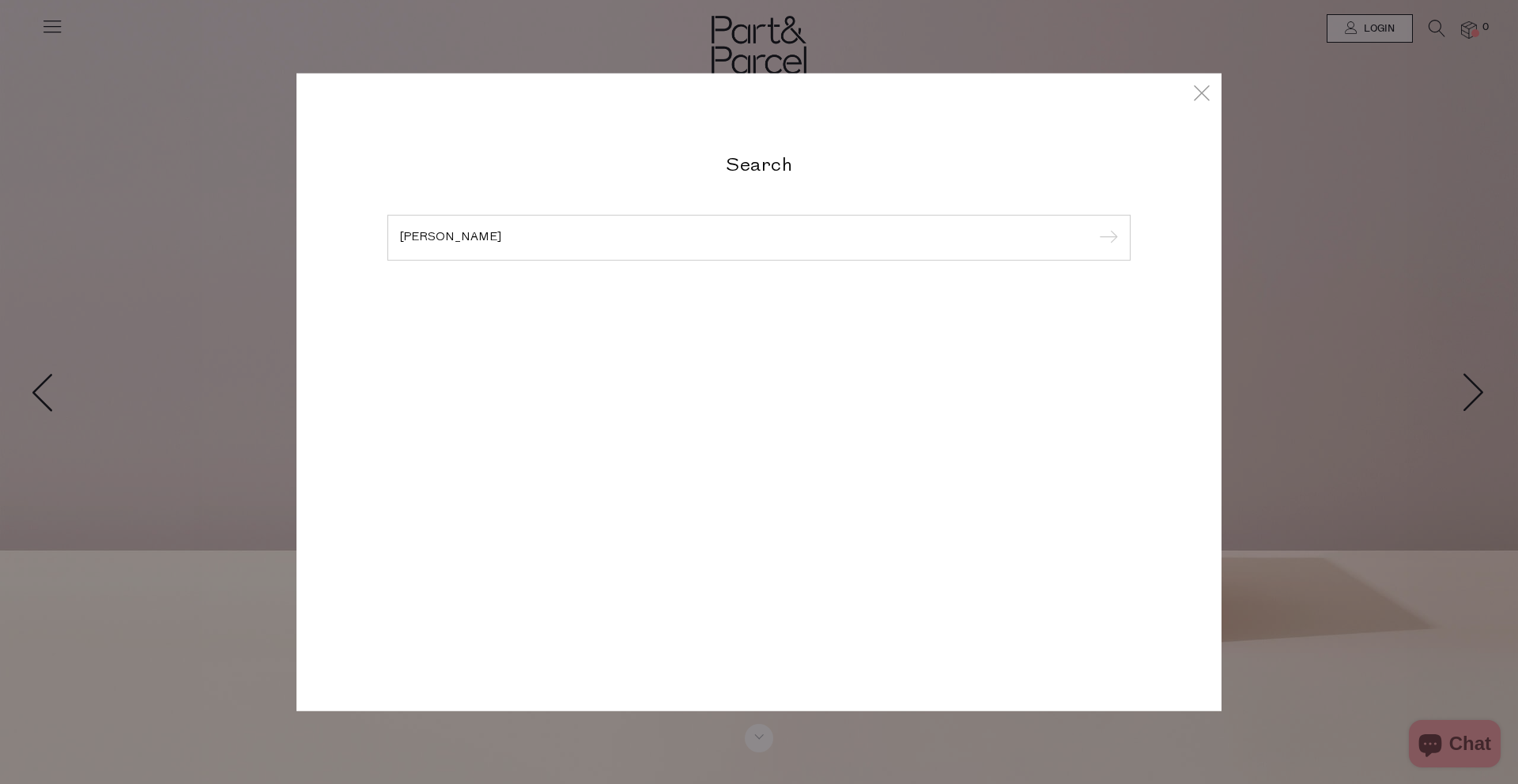
type input "tassie tallow"
click at [1094, 227] on input "submit" at bounding box center [1106, 239] width 24 height 24
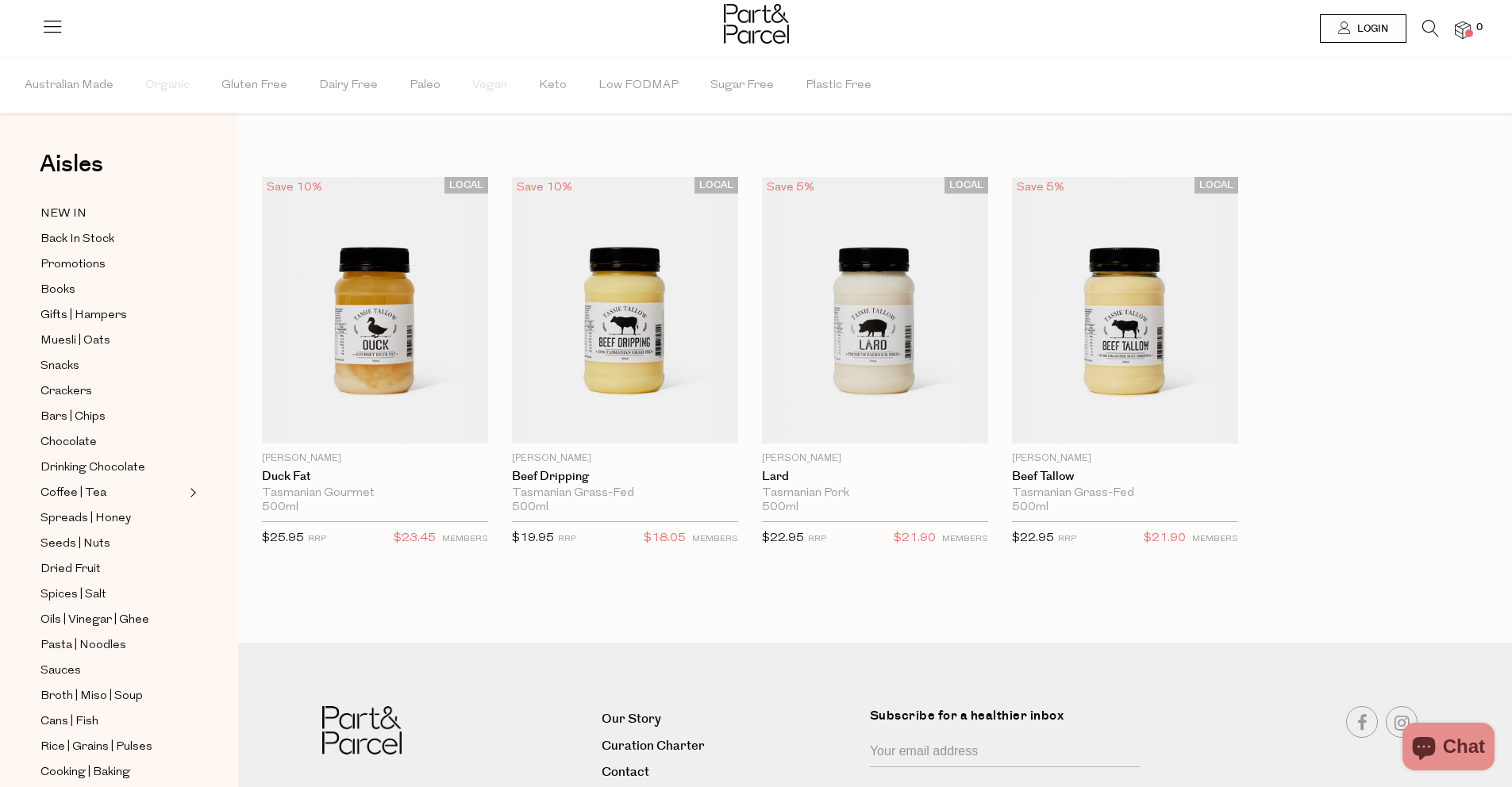
click at [1431, 27] on icon at bounding box center [1430, 28] width 16 height 17
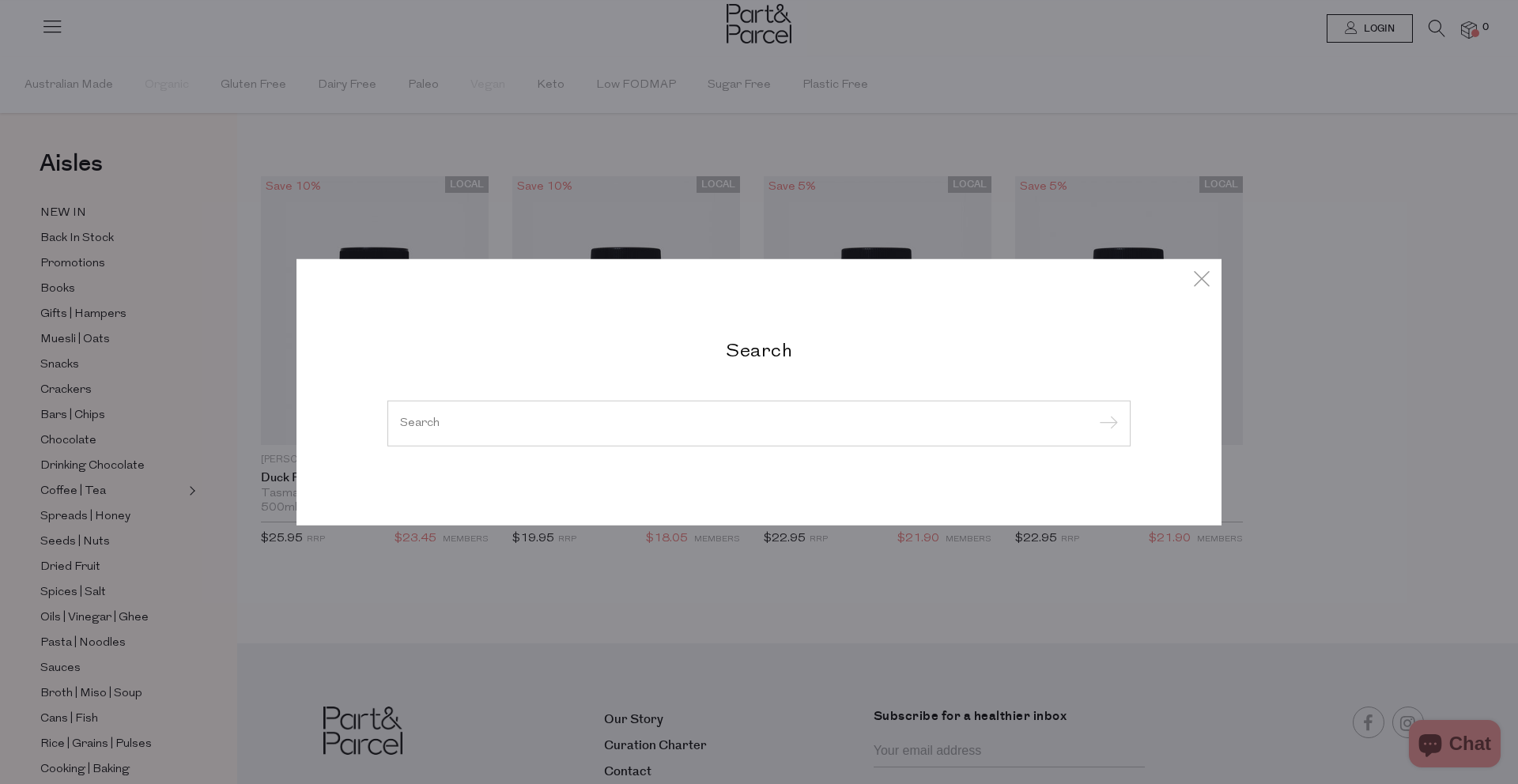
paste input "cod liver oil premium 90 soft gels"
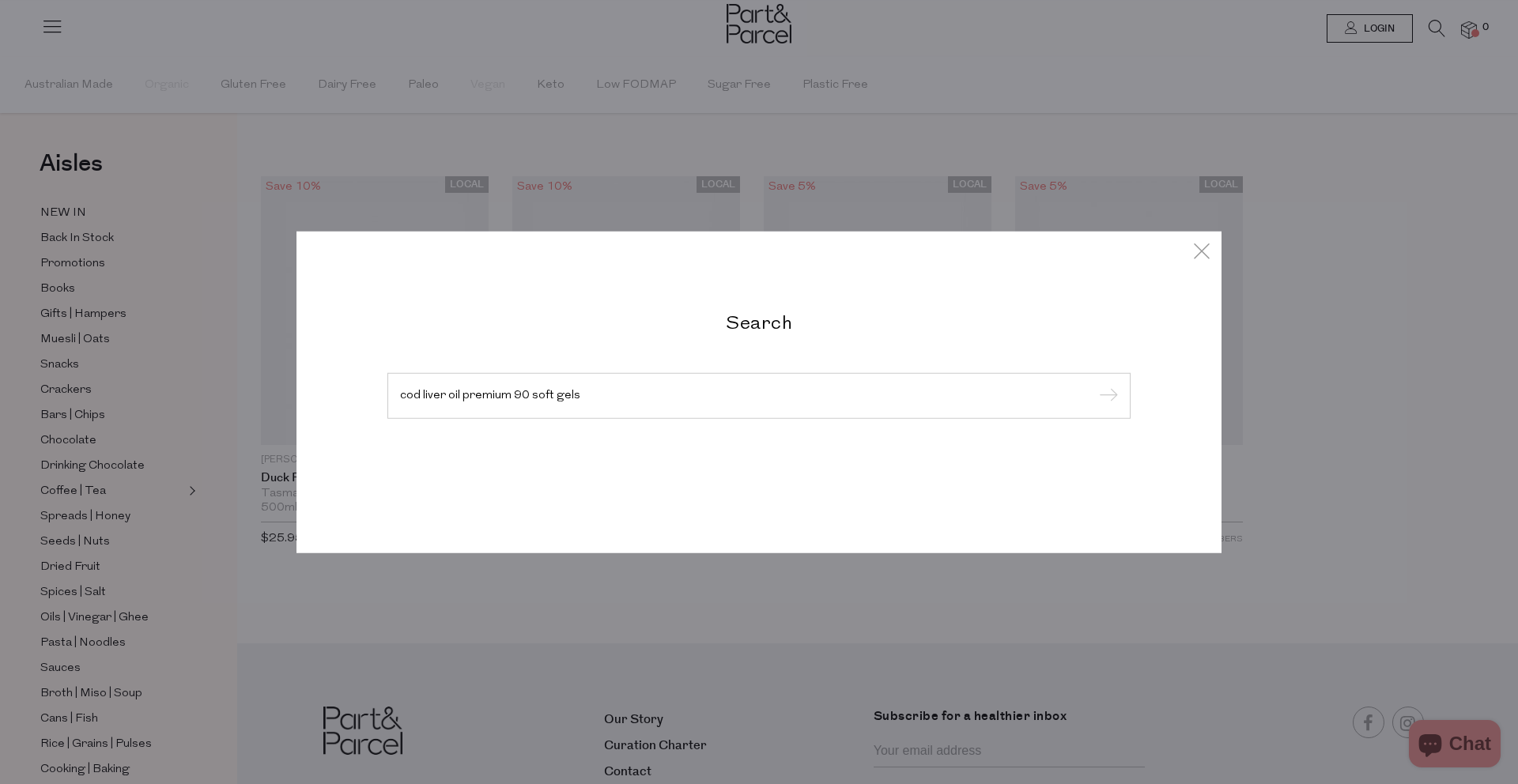
type input "cod liver oil premium 90 soft gels"
click at [1094, 385] on input "submit" at bounding box center [1106, 397] width 24 height 24
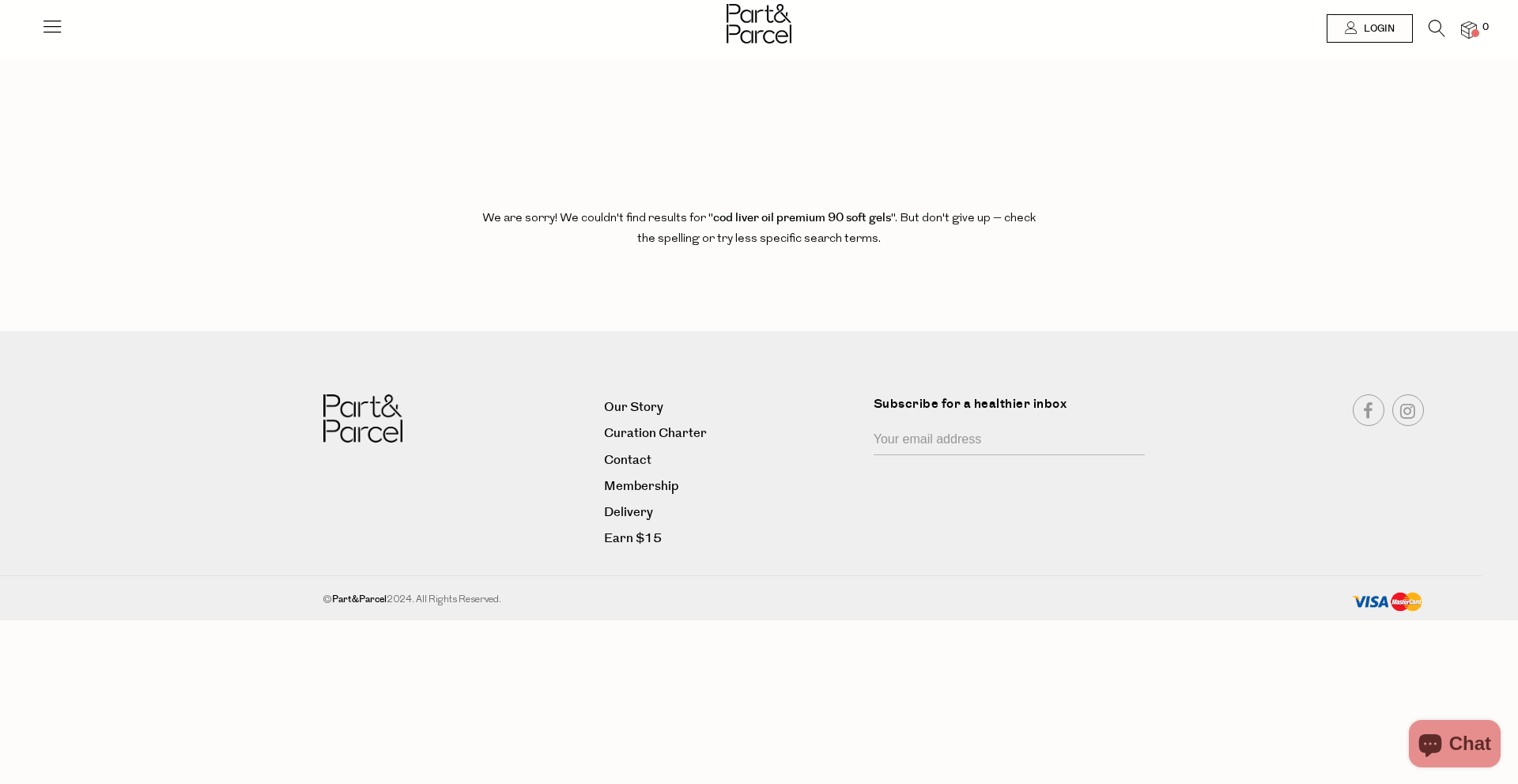
click at [1437, 29] on icon at bounding box center [1436, 28] width 16 height 17
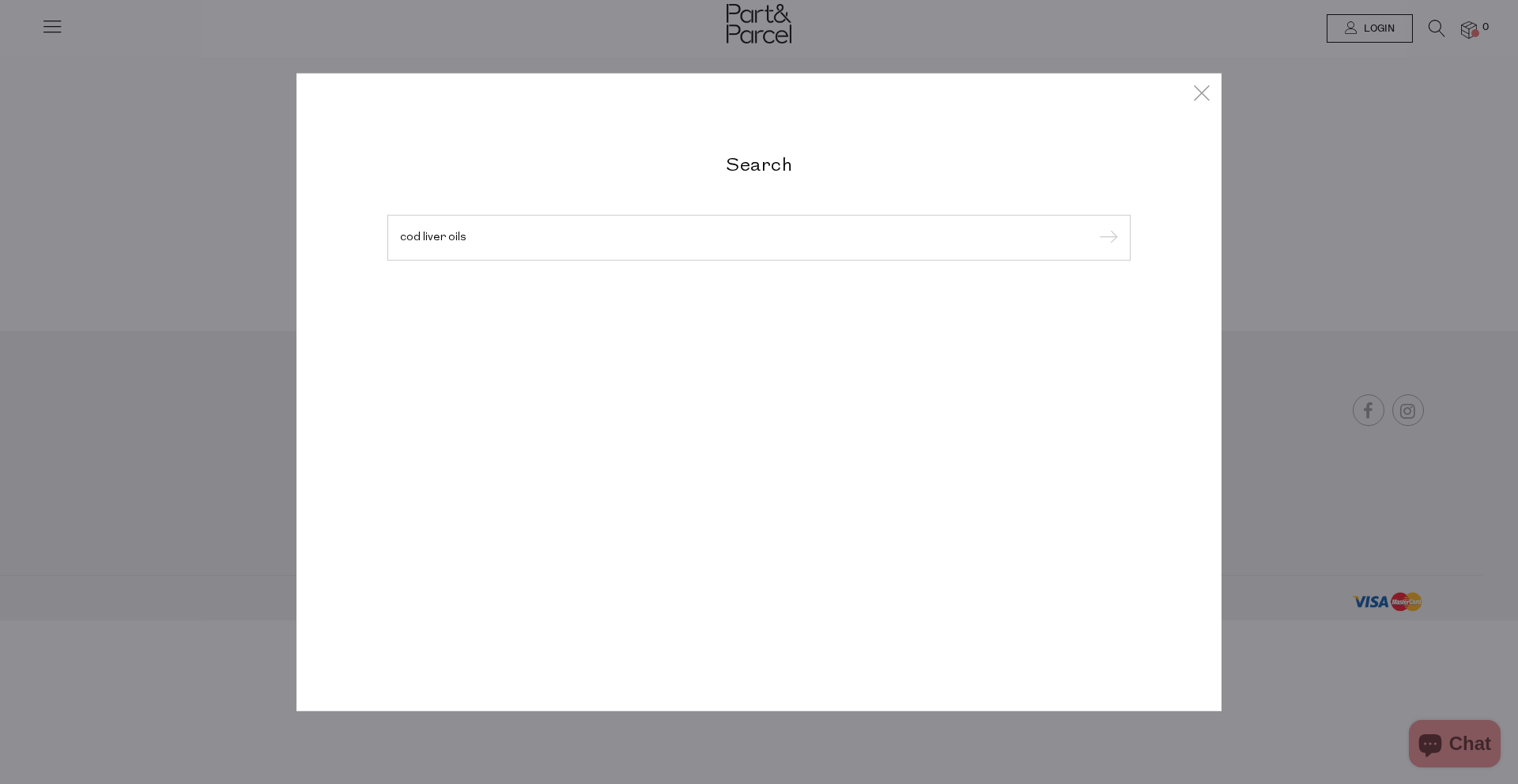
type input "cod liver oils"
click at [1094, 227] on input "submit" at bounding box center [1106, 239] width 24 height 24
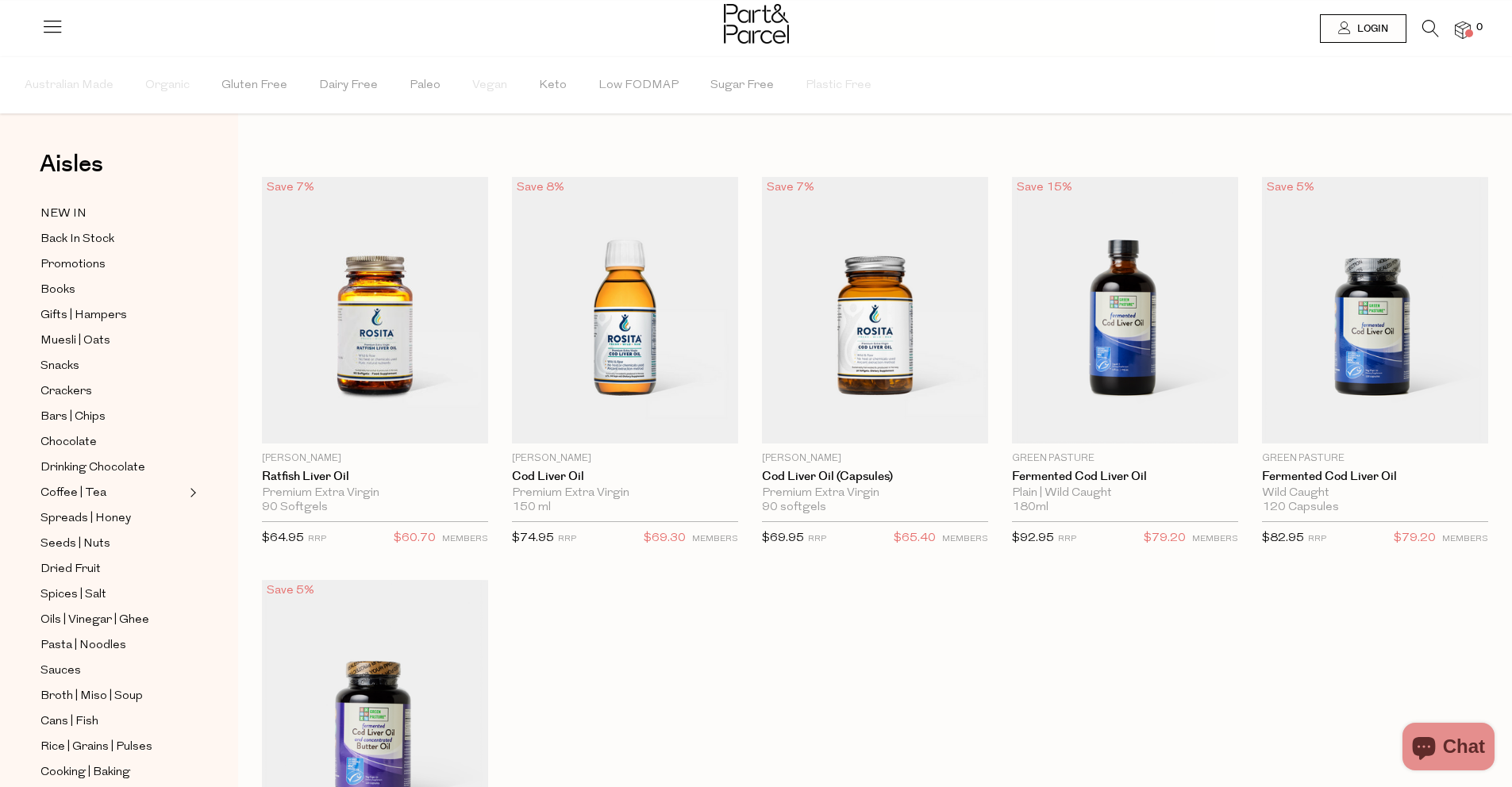
click at [1432, 34] on icon at bounding box center [1430, 28] width 16 height 17
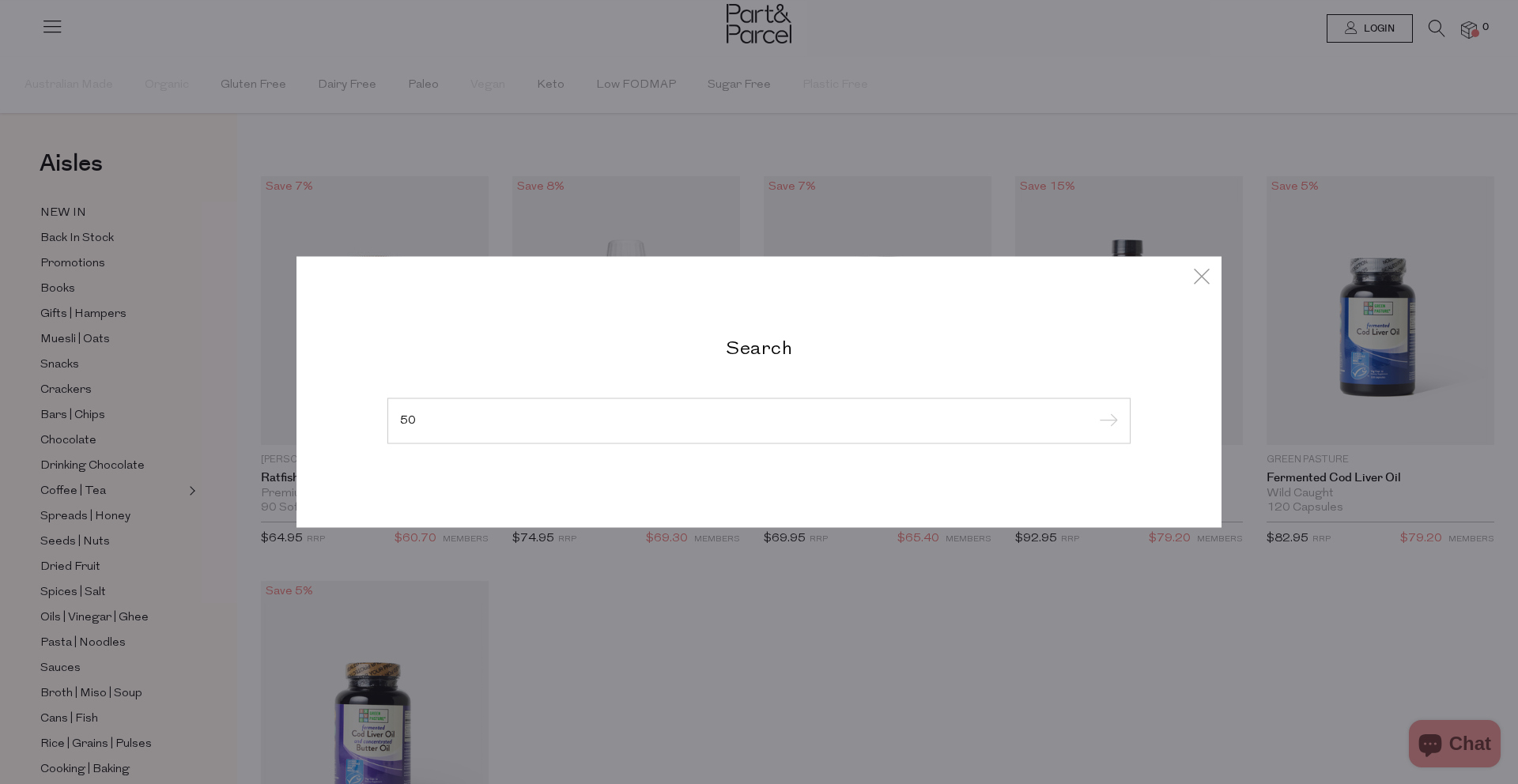
type input "5"
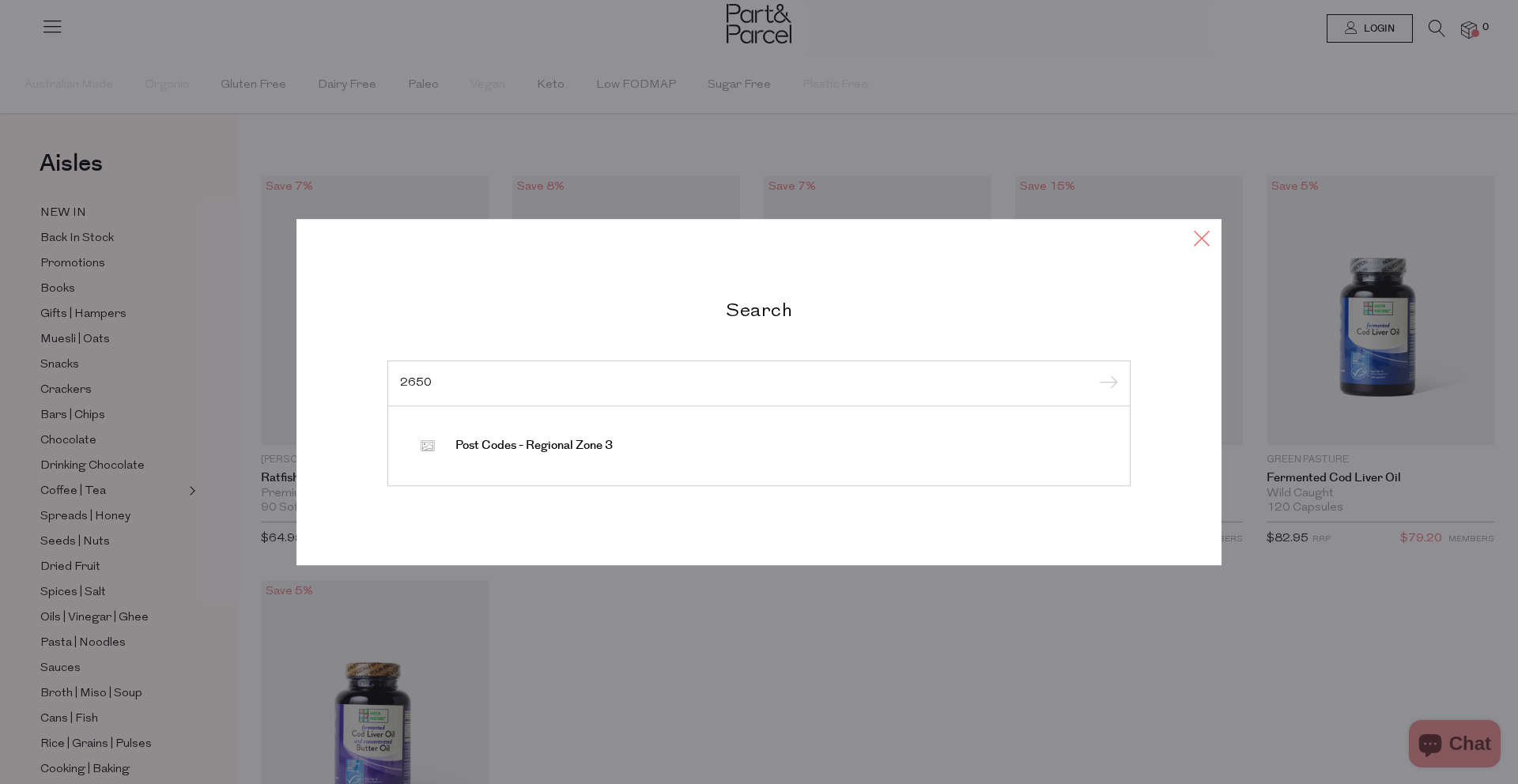
type input "2650"
click at [1205, 237] on icon at bounding box center [1201, 238] width 24 height 23
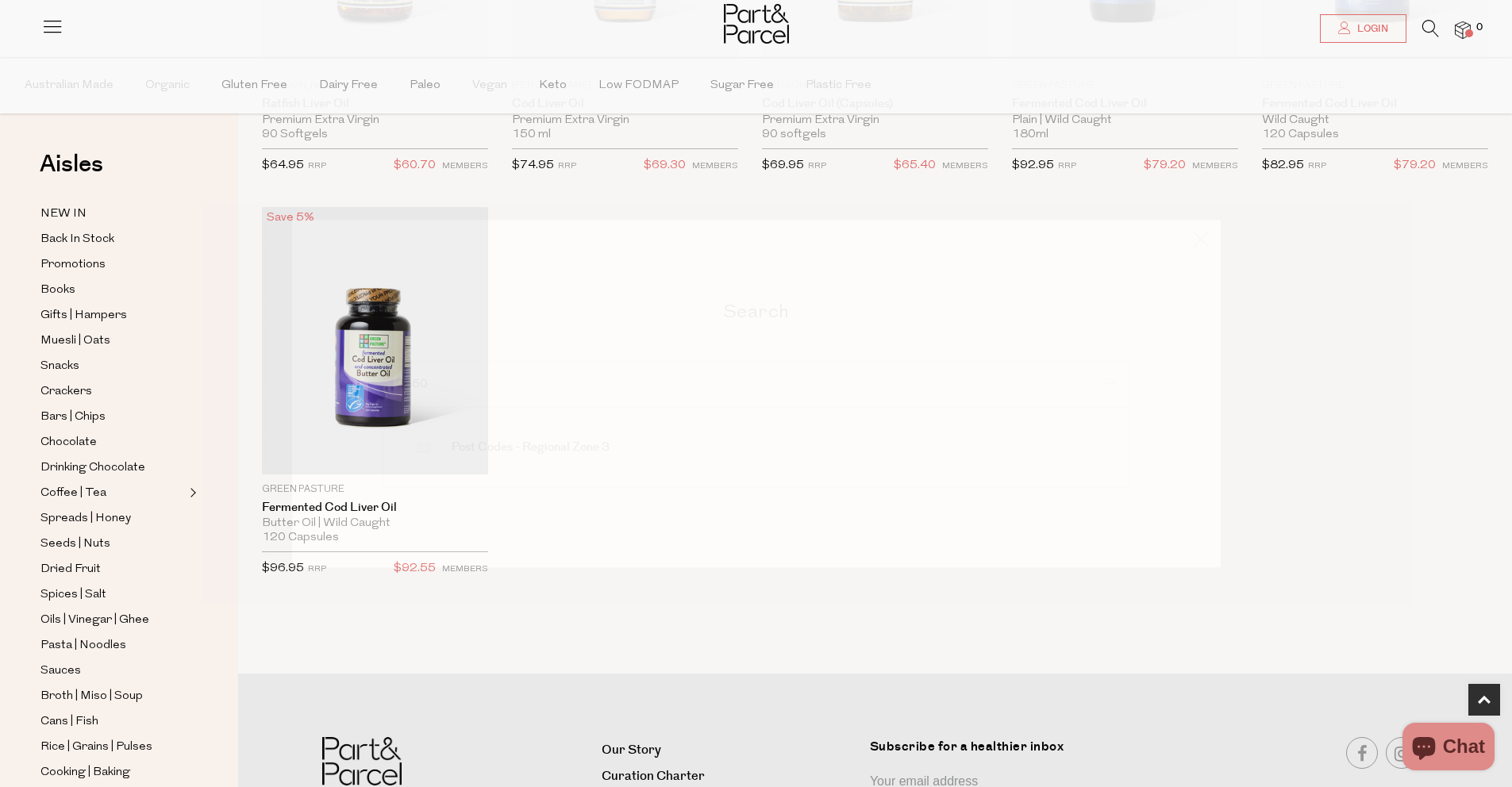
scroll to position [550, 0]
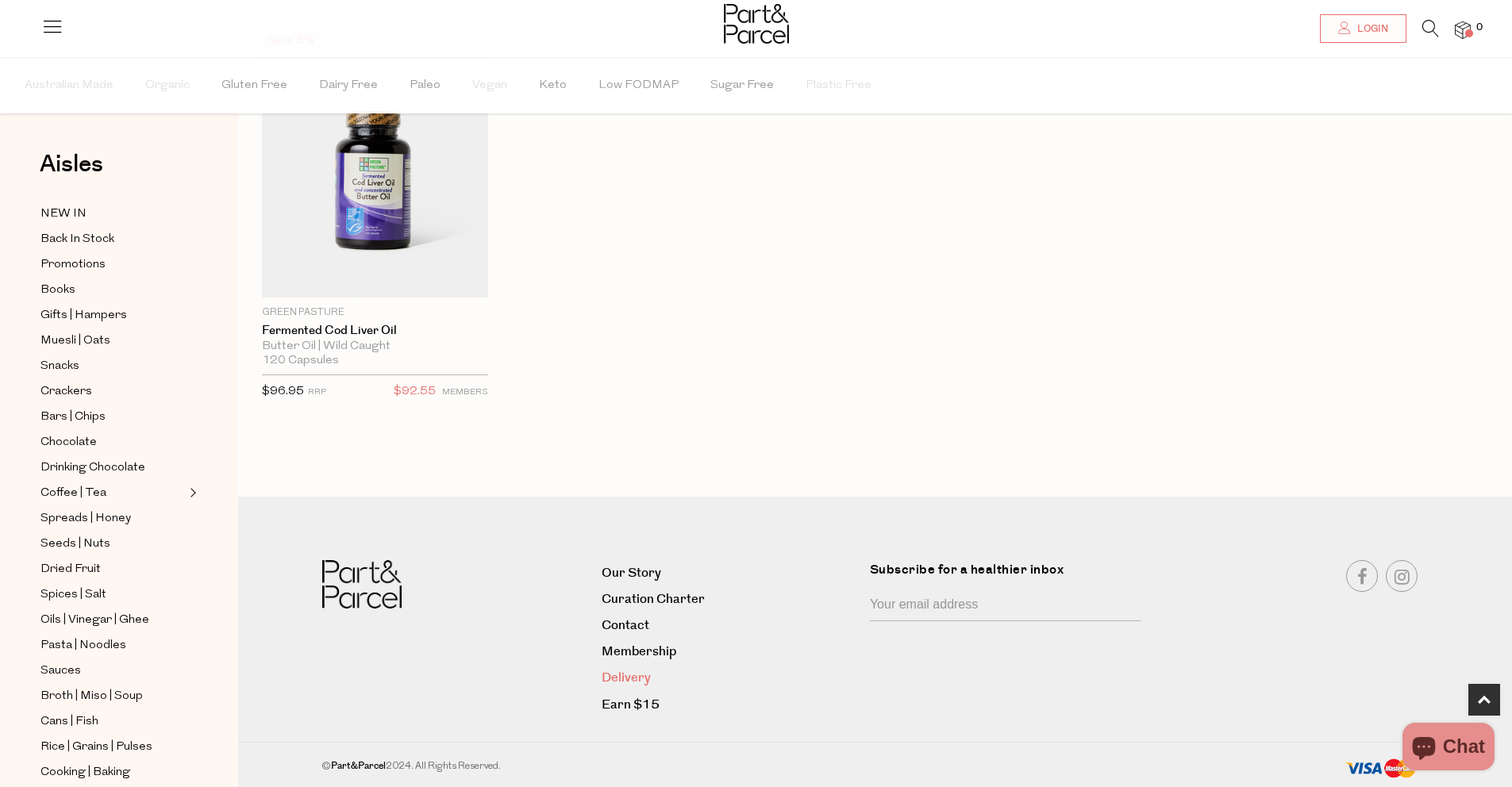
click at [649, 677] on link "Delivery" at bounding box center [729, 677] width 256 height 21
